Goal: Task Accomplishment & Management: Use online tool/utility

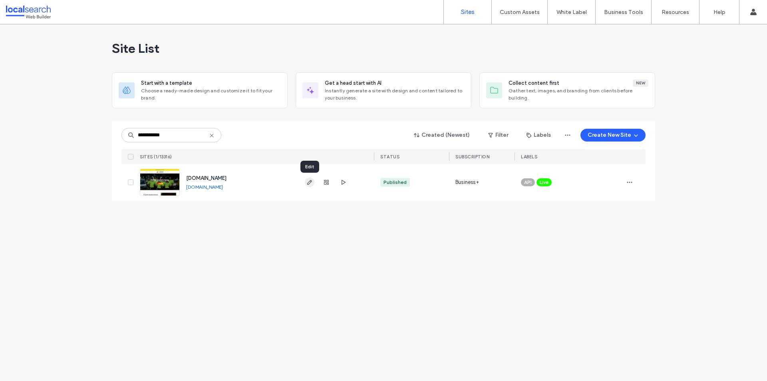
type input "**********"
click at [306, 186] on span "button" at bounding box center [310, 182] width 10 height 10
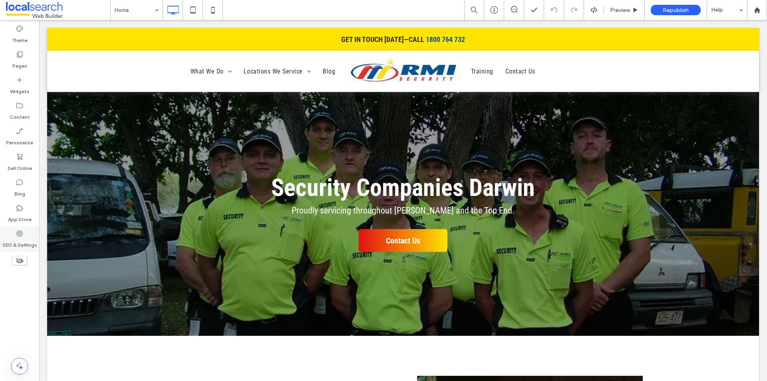
click at [34, 233] on div "SEO & Settings" at bounding box center [19, 239] width 39 height 26
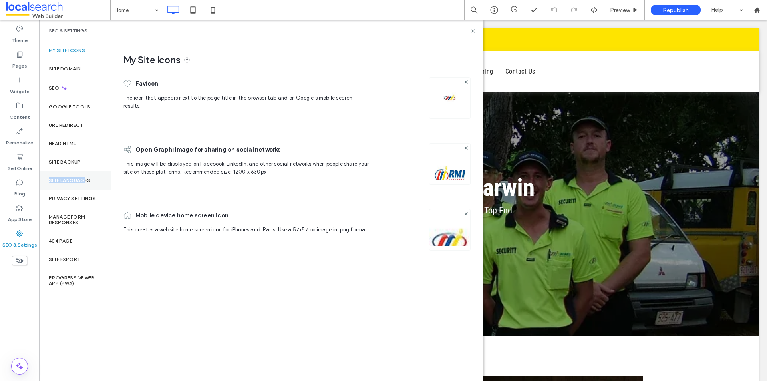
click at [84, 171] on div "My Site Icons Site Domain SEO Google Tools URL Redirect Head HTML Site Backup S…" at bounding box center [75, 210] width 72 height 339
click at [83, 163] on div "Site Backup" at bounding box center [75, 162] width 72 height 18
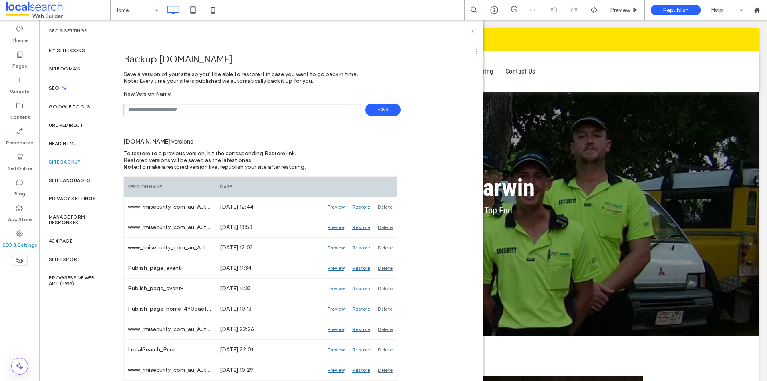
click at [472, 34] on icon at bounding box center [473, 31] width 6 height 6
